Goal: Task Accomplishment & Management: Manage account settings

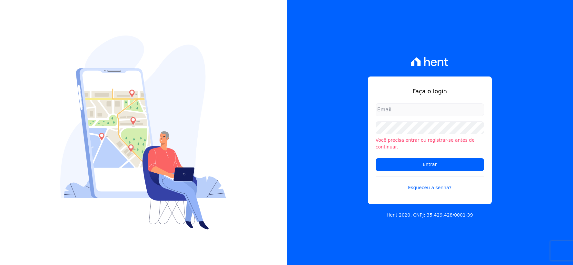
click at [398, 116] on input "email" at bounding box center [430, 109] width 108 height 13
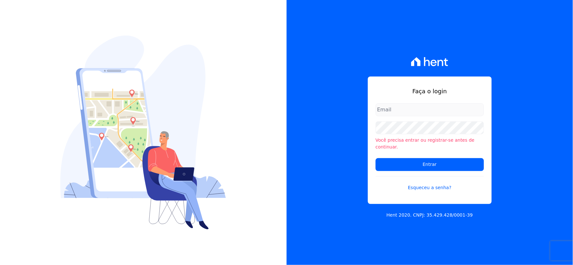
type input "rh@cesariengenharia.com.br"
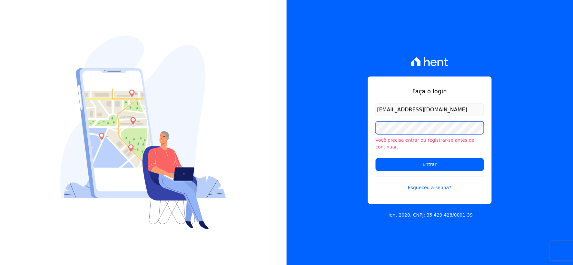
click at [265, 136] on div "Faça o login rh@cesariengenharia.com.br Você precisa entrar ou registrar-se ant…" at bounding box center [286, 132] width 573 height 265
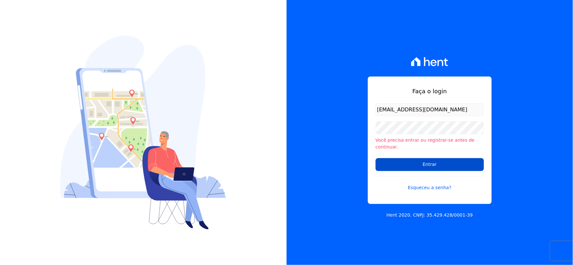
click at [384, 160] on input "Entrar" at bounding box center [430, 164] width 108 height 13
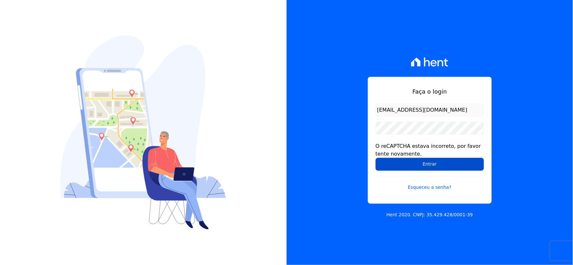
click at [385, 169] on input "Entrar" at bounding box center [430, 164] width 108 height 13
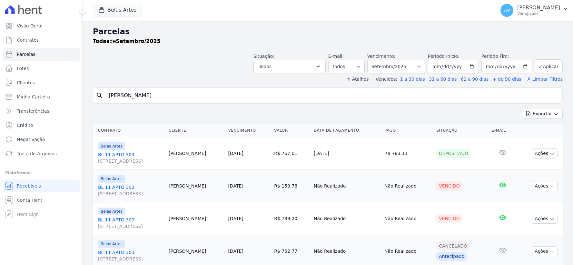
select select
click at [34, 79] on link "Clientes" at bounding box center [41, 82] width 77 height 13
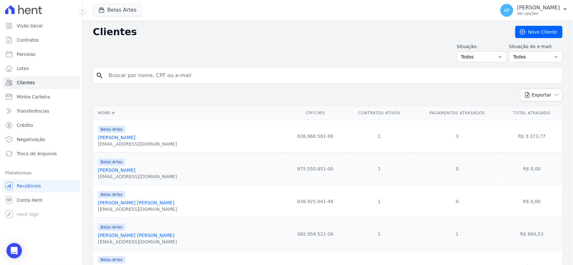
click at [172, 76] on input "search" at bounding box center [332, 75] width 455 height 13
type input "[PERSON_NAME]"
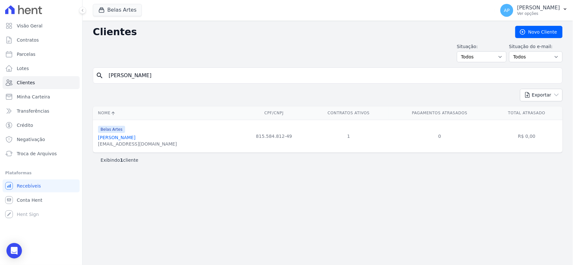
click at [165, 74] on input "[PERSON_NAME]" at bounding box center [332, 75] width 455 height 13
type input "[PERSON_NAME]"
click at [35, 54] on link "Parcelas" at bounding box center [41, 54] width 77 height 13
select select
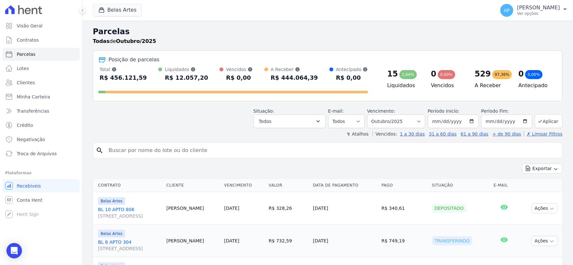
click at [152, 154] on input "search" at bounding box center [332, 150] width 455 height 13
type input "[PERSON_NAME]"
select select
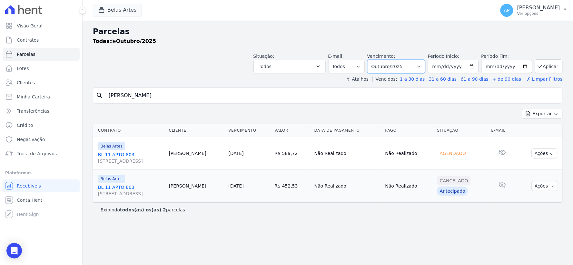
click at [395, 64] on select "[GEOGRAPHIC_DATA] por período ──────── Todos os meses Setembro/2022 Outubro/202…" at bounding box center [396, 67] width 58 height 14
select select "09/2025"
click at [376, 60] on select "[GEOGRAPHIC_DATA] por período ──────── Todos os meses Setembro/2022 Outubro/202…" at bounding box center [396, 67] width 58 height 14
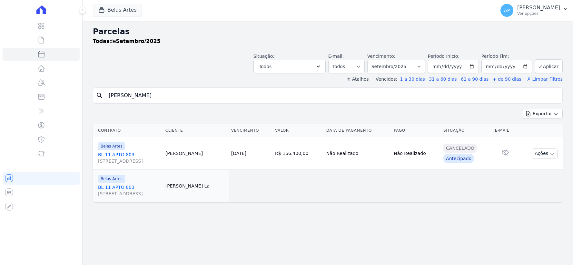
select select
